Goal: Task Accomplishment & Management: Use online tool/utility

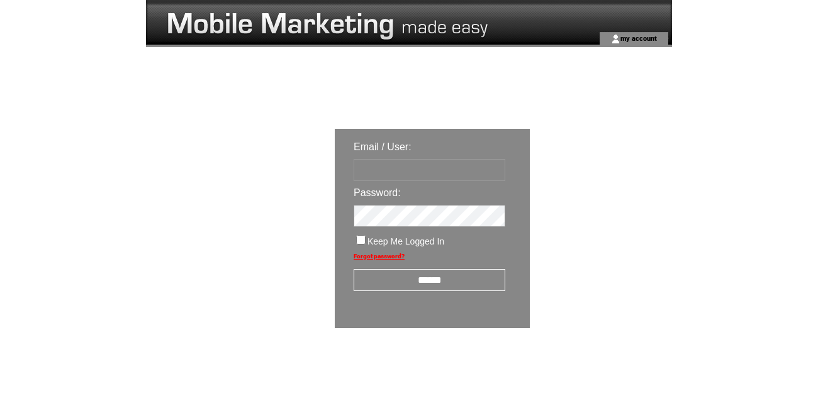
type input "********"
click at [475, 282] on input "******" at bounding box center [429, 280] width 152 height 22
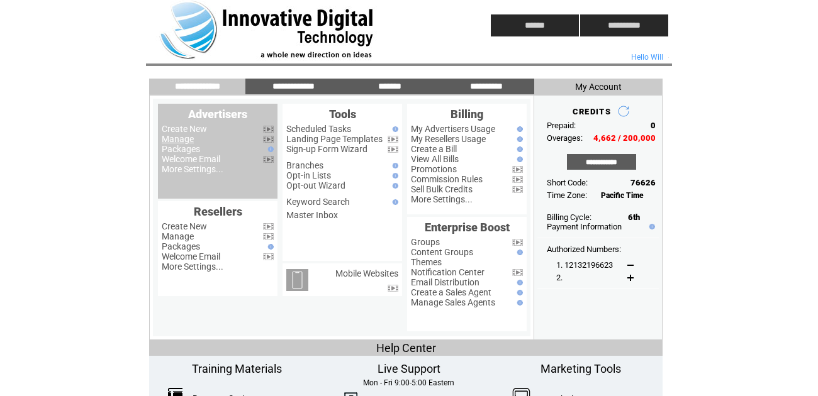
click at [178, 139] on link "Manage" at bounding box center [178, 139] width 32 height 10
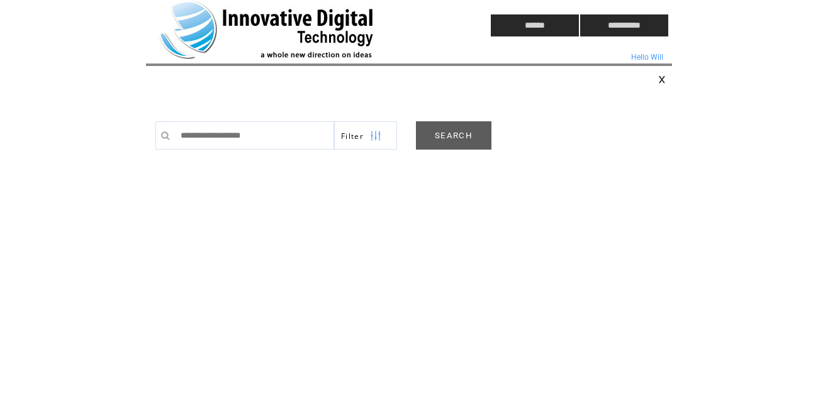
click at [452, 138] on link "SEARCH" at bounding box center [453, 135] width 75 height 28
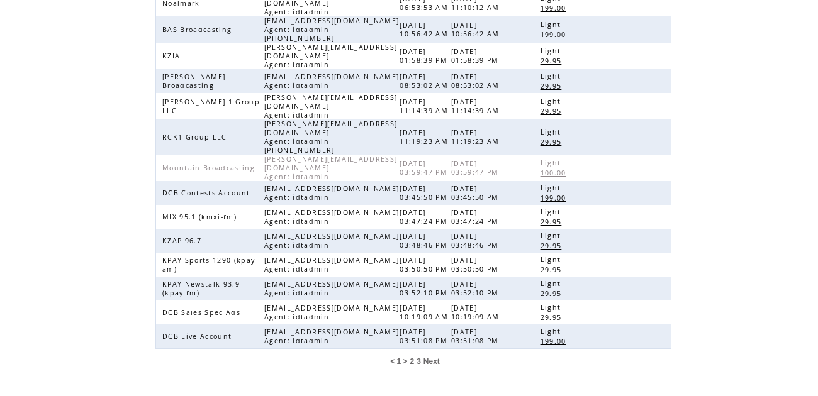
click at [419, 357] on span "3" at bounding box center [418, 361] width 4 height 9
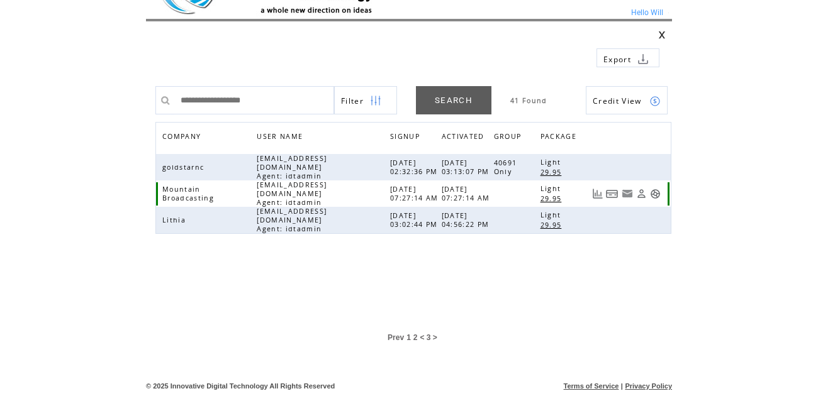
click at [654, 189] on link at bounding box center [655, 194] width 11 height 11
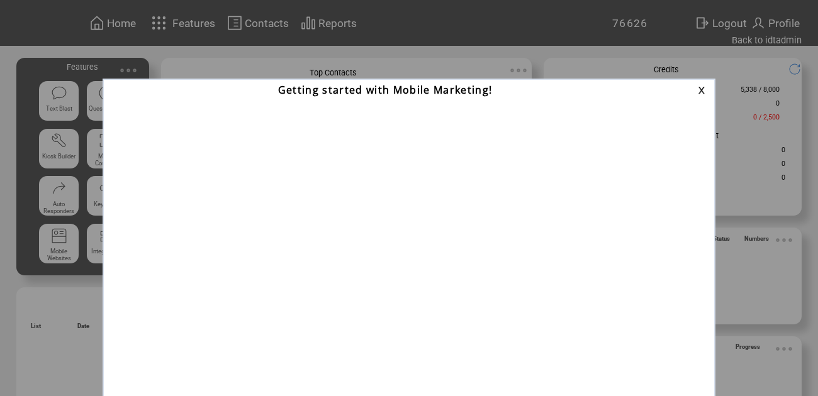
click at [700, 89] on link at bounding box center [703, 90] width 11 height 8
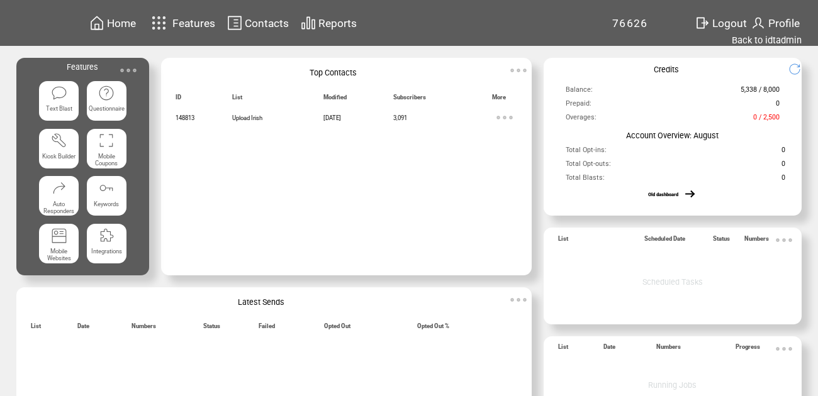
click at [331, 23] on span "Reports" at bounding box center [337, 23] width 38 height 13
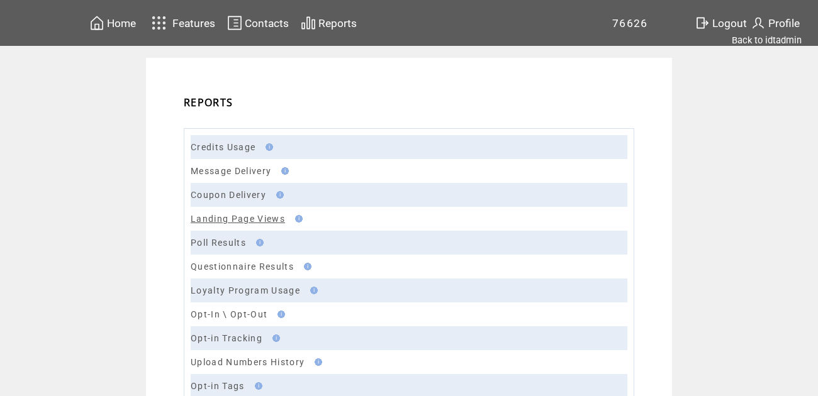
click at [243, 218] on link "Landing Page Views" at bounding box center [238, 219] width 94 height 10
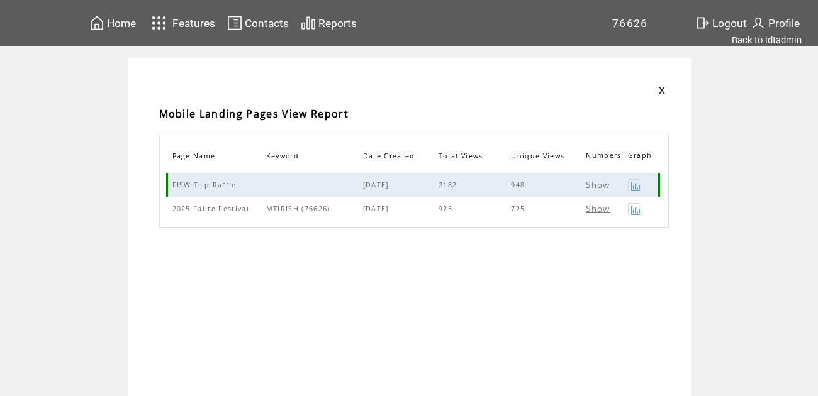
click at [603, 186] on span "Show" at bounding box center [598, 184] width 24 height 11
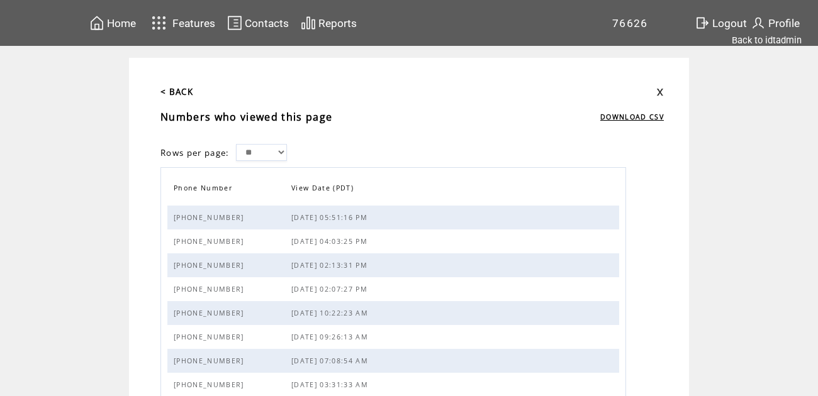
click at [178, 86] on link "< BACK" at bounding box center [176, 91] width 33 height 11
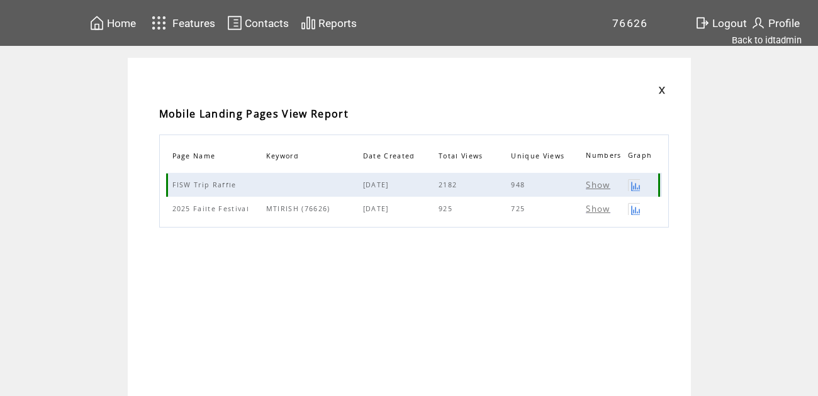
click at [599, 182] on span "Show" at bounding box center [598, 184] width 24 height 11
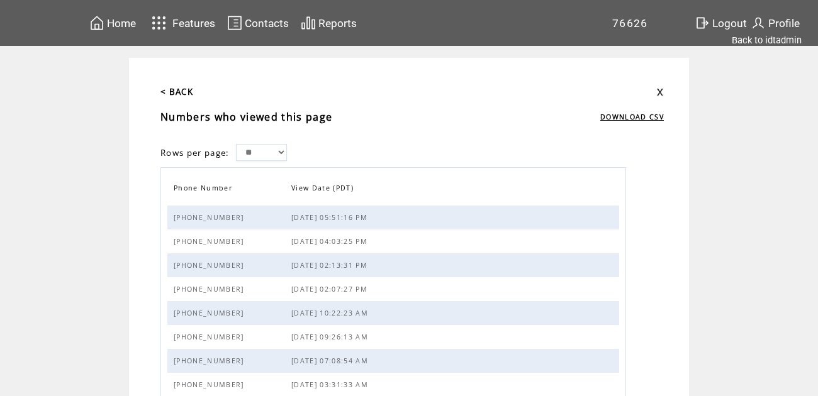
click at [179, 90] on link "< BACK" at bounding box center [176, 91] width 33 height 11
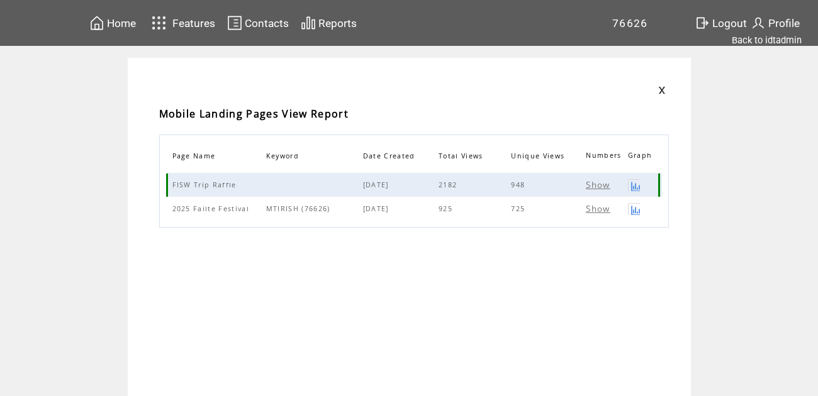
click at [635, 184] on link at bounding box center [634, 185] width 12 height 12
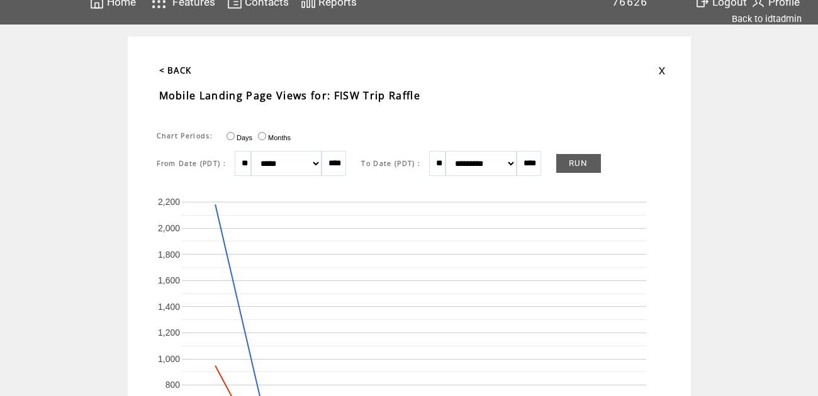
scroll to position [22, 0]
click at [171, 69] on link "< BACK" at bounding box center [175, 69] width 33 height 11
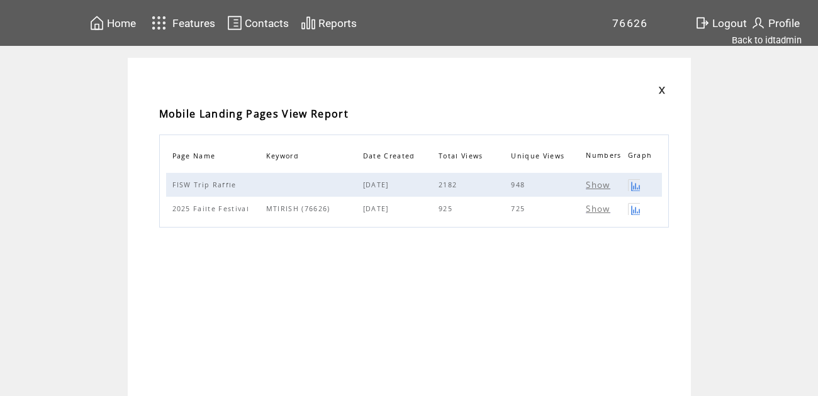
click at [267, 22] on span "Contacts" at bounding box center [267, 23] width 44 height 13
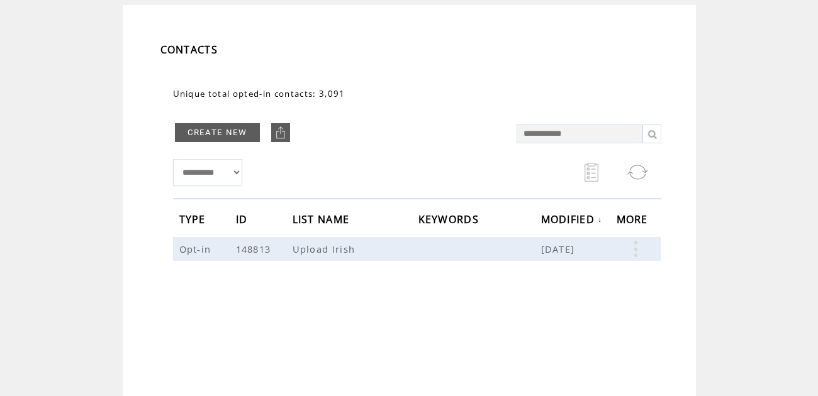
scroll to position [63, 0]
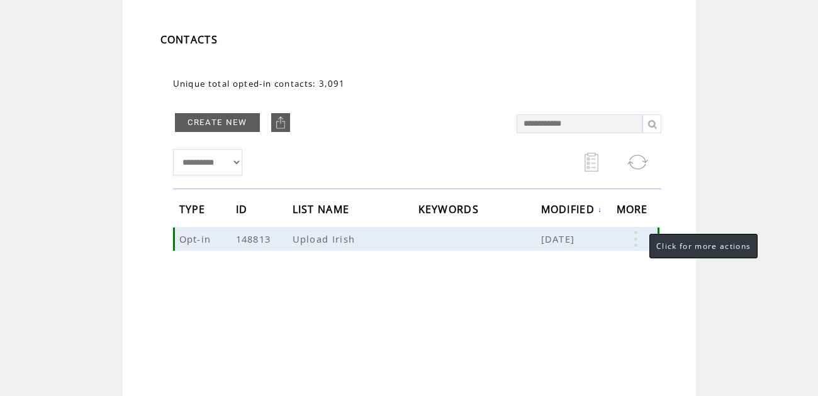
click at [637, 236] on link at bounding box center [635, 239] width 38 height 16
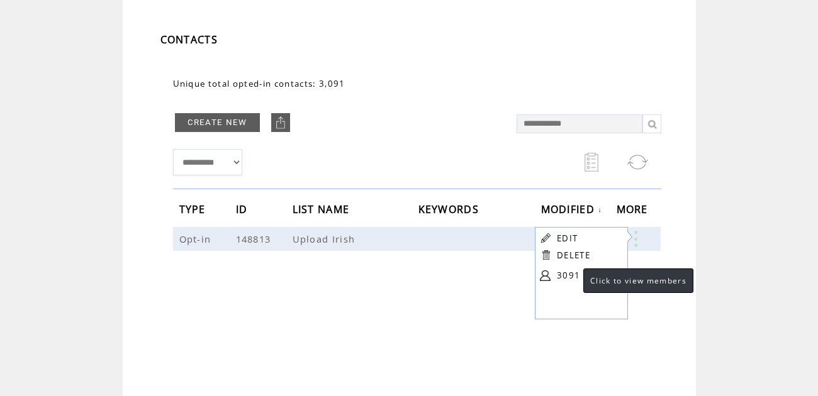
click at [570, 274] on link "3091" at bounding box center [588, 275] width 63 height 19
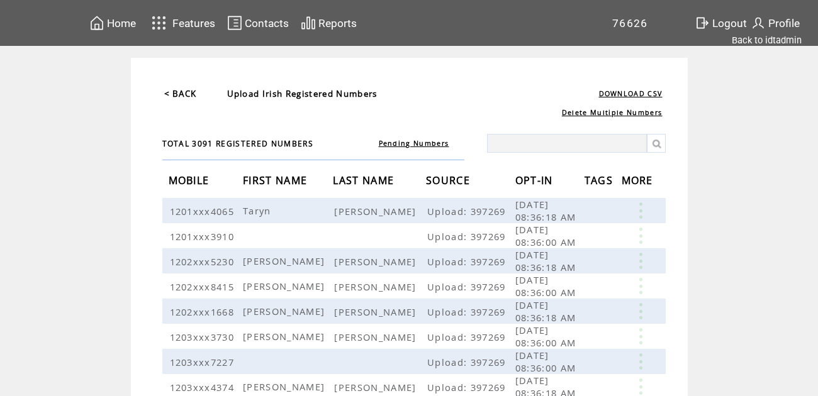
click at [180, 94] on link "< BACK" at bounding box center [180, 93] width 33 height 11
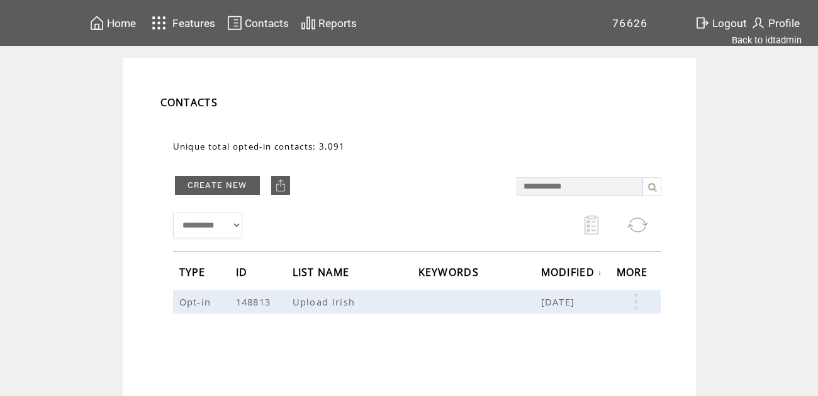
click at [337, 21] on span "Reports" at bounding box center [337, 23] width 38 height 13
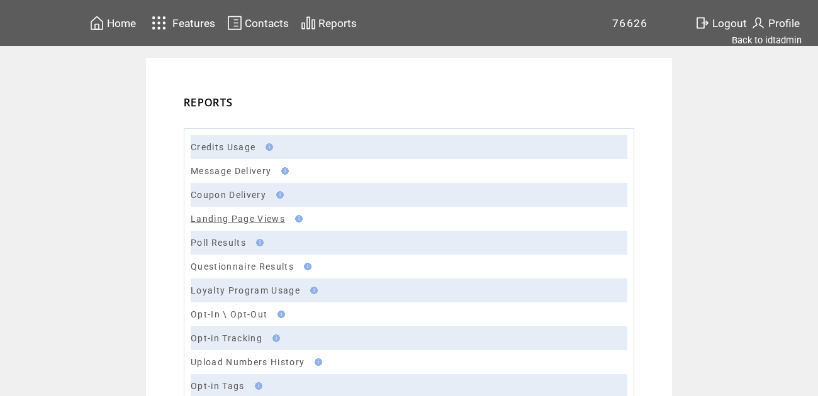
click at [233, 218] on link "Landing Page Views" at bounding box center [238, 219] width 94 height 10
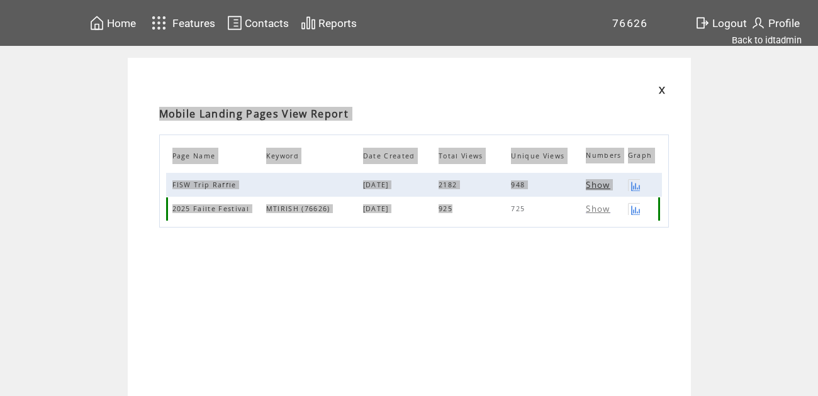
drag, startPoint x: 143, startPoint y: 89, endPoint x: 511, endPoint y: 205, distance: 386.3
click at [511, 205] on td "Mobile Landing Pages View Report Page Name Keyword Date Created Total Views Uni…" at bounding box center [409, 254] width 563 height 392
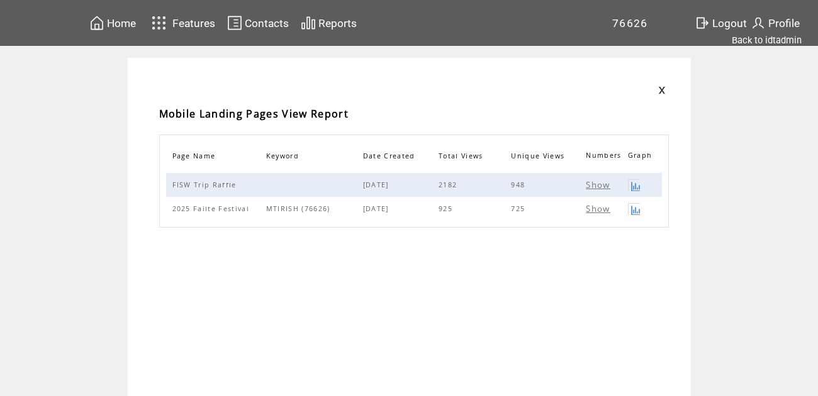
click at [472, 286] on td "Page Name Keyword Date Created Total Views Unique Views Numbers Graph FISW Trip…" at bounding box center [414, 253] width 516 height 253
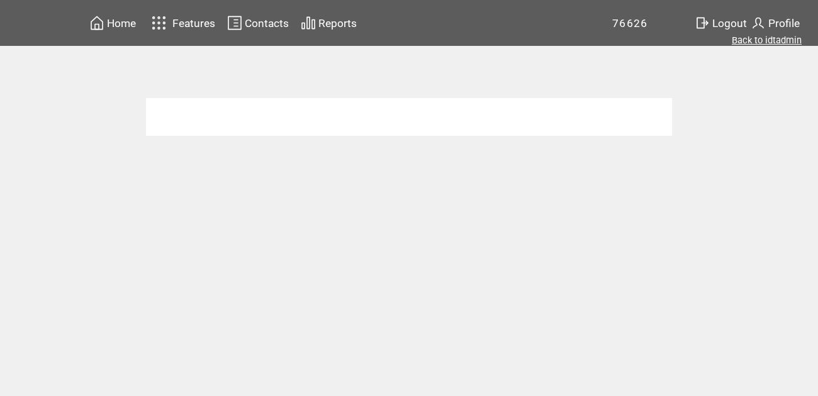
click at [763, 40] on link "Back to idtadmin" at bounding box center [767, 40] width 70 height 11
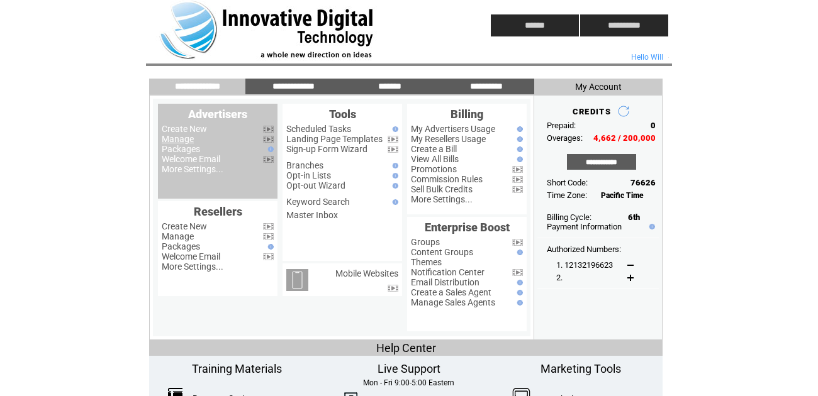
click at [178, 142] on link "Manage" at bounding box center [178, 139] width 32 height 10
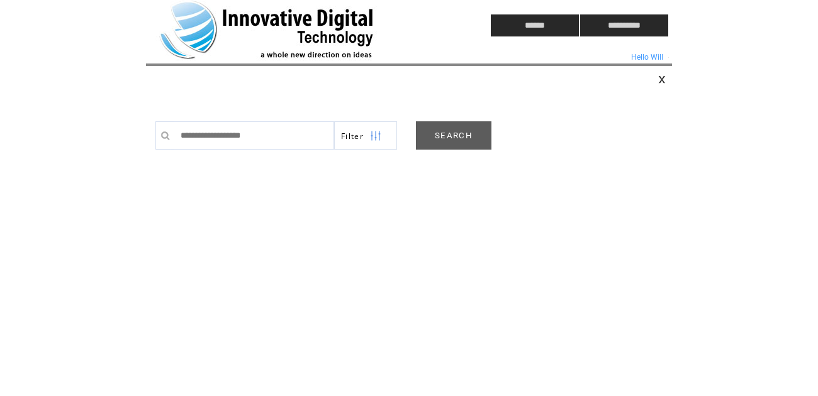
click at [458, 136] on link "SEARCH" at bounding box center [453, 135] width 75 height 28
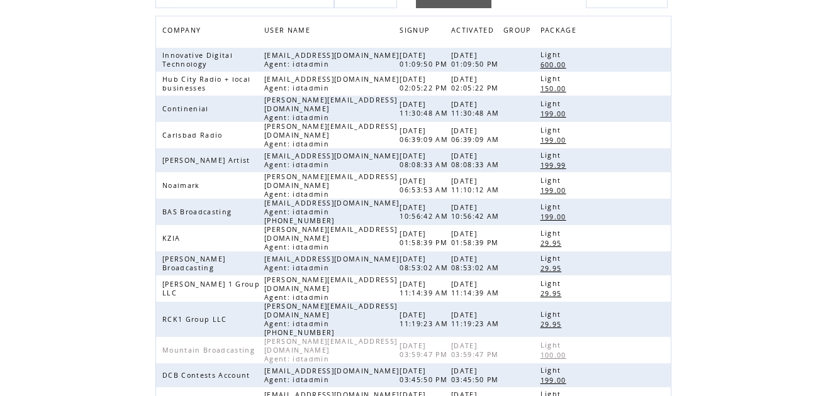
scroll to position [333, 0]
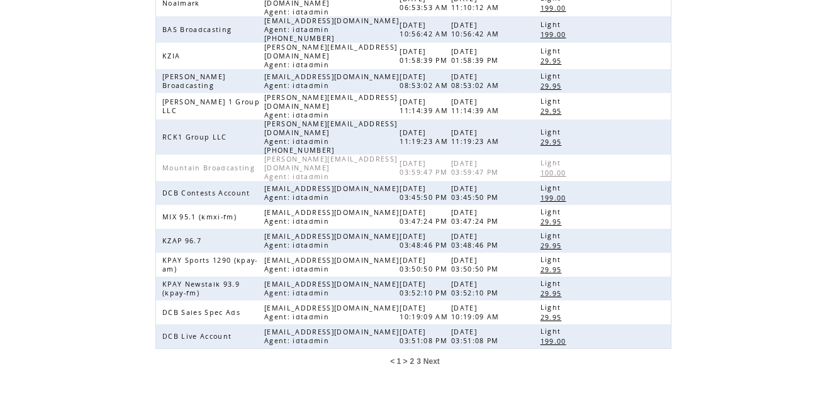
click at [418, 357] on span "3" at bounding box center [418, 361] width 4 height 9
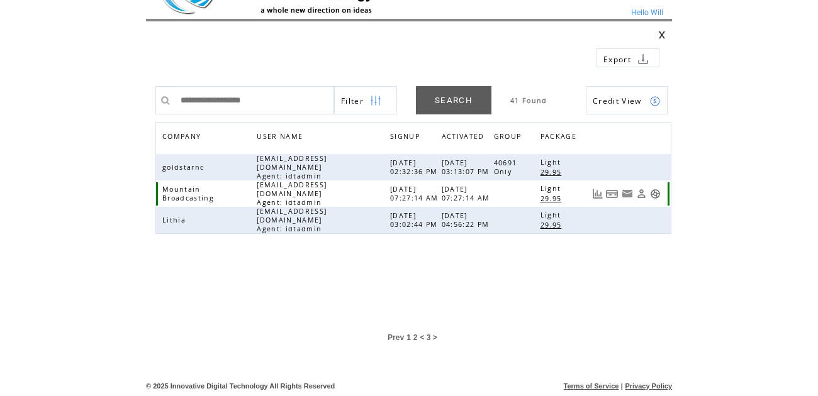
click at [654, 190] on link at bounding box center [655, 194] width 11 height 11
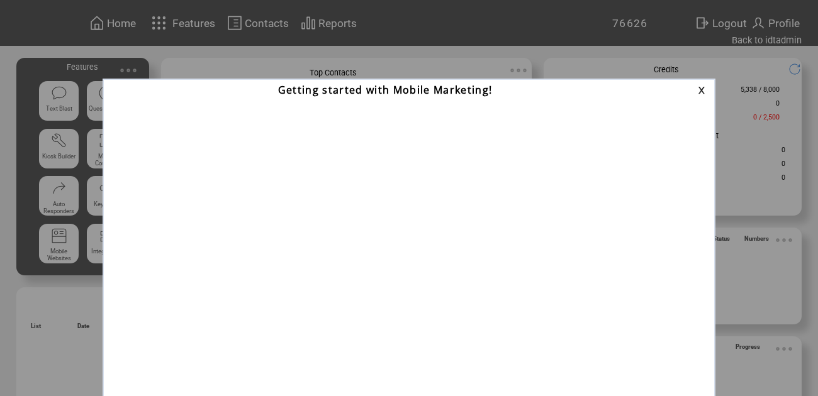
click at [703, 87] on link at bounding box center [703, 90] width 11 height 8
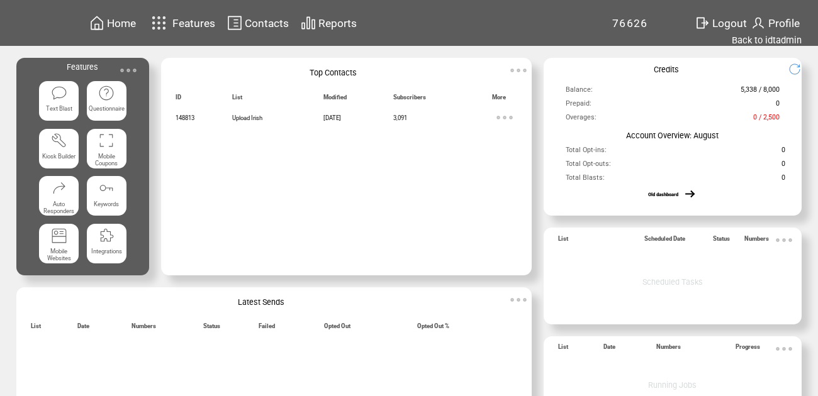
click at [129, 65] on img at bounding box center [128, 70] width 25 height 25
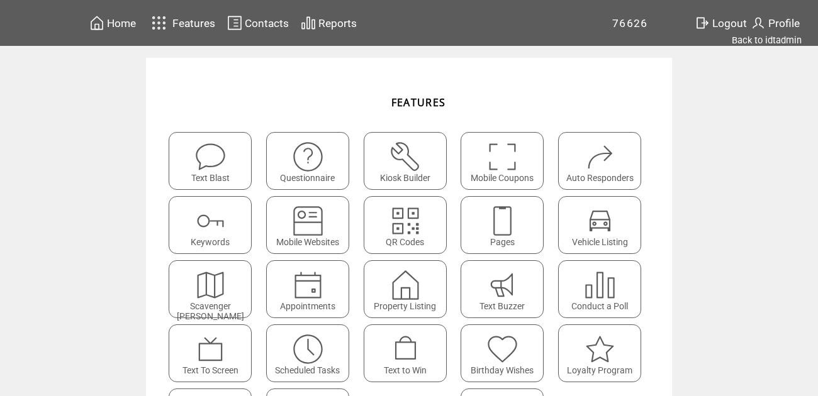
click at [507, 226] on img at bounding box center [502, 220] width 33 height 33
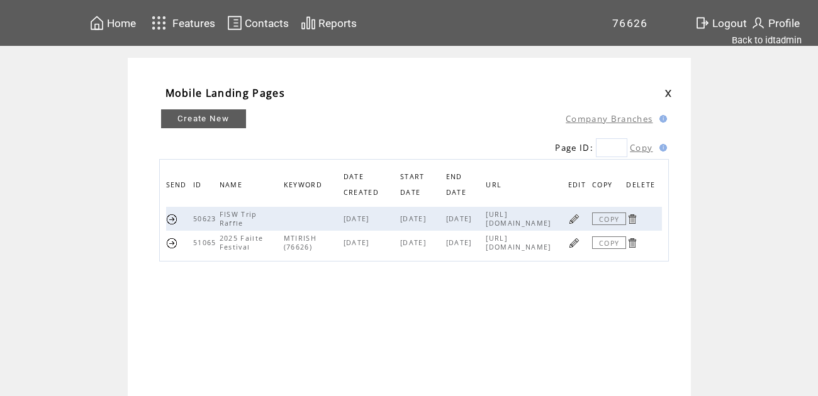
drag, startPoint x: 550, startPoint y: 246, endPoint x: 469, endPoint y: 238, distance: 80.9
click at [469, 238] on tr "51065 2025 Failte Festival MTIRISH (76626) [DATE] [DATE] [DATE] [URL][DOMAIN_NA…" at bounding box center [414, 243] width 496 height 24
copy tr "https://login.IDT-us.com/p?c=6Cw66k"
click at [572, 242] on link at bounding box center [574, 243] width 12 height 12
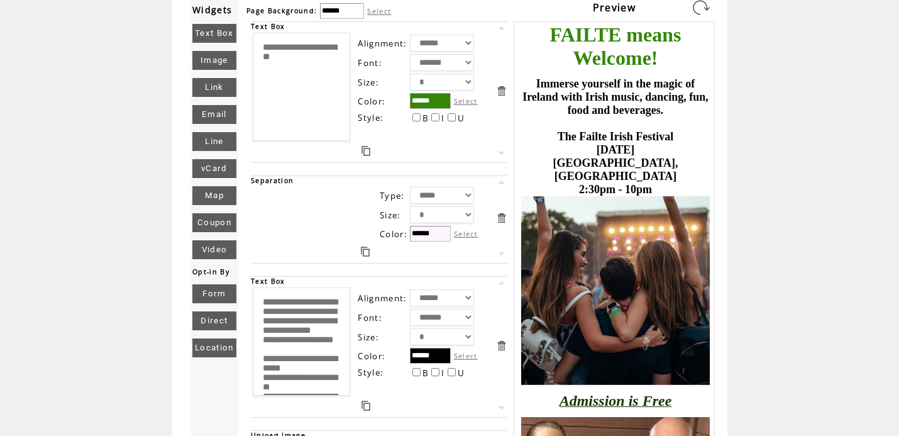
scroll to position [90, 0]
